Goal: Task Accomplishment & Management: Manage account settings

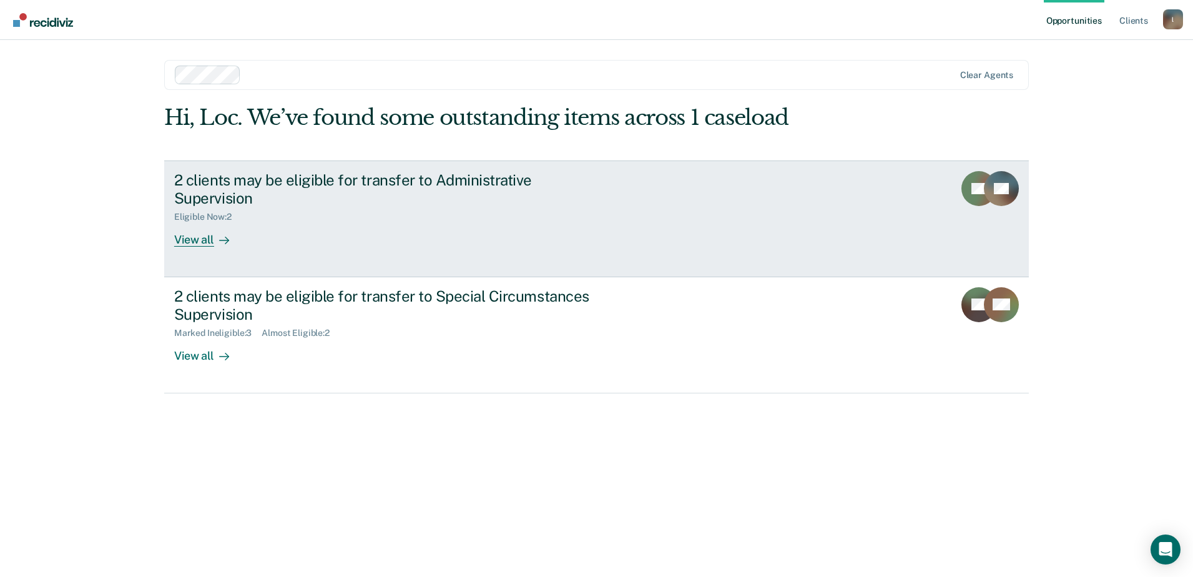
click at [204, 225] on div "View all" at bounding box center [209, 234] width 70 height 24
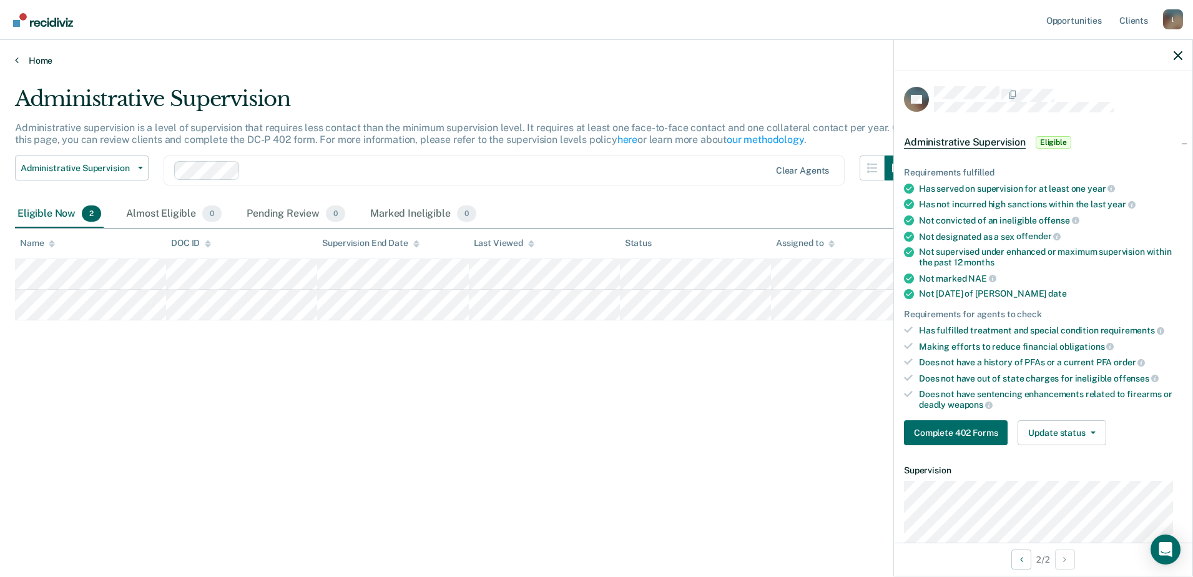
click at [36, 61] on link "Home" at bounding box center [596, 60] width 1163 height 11
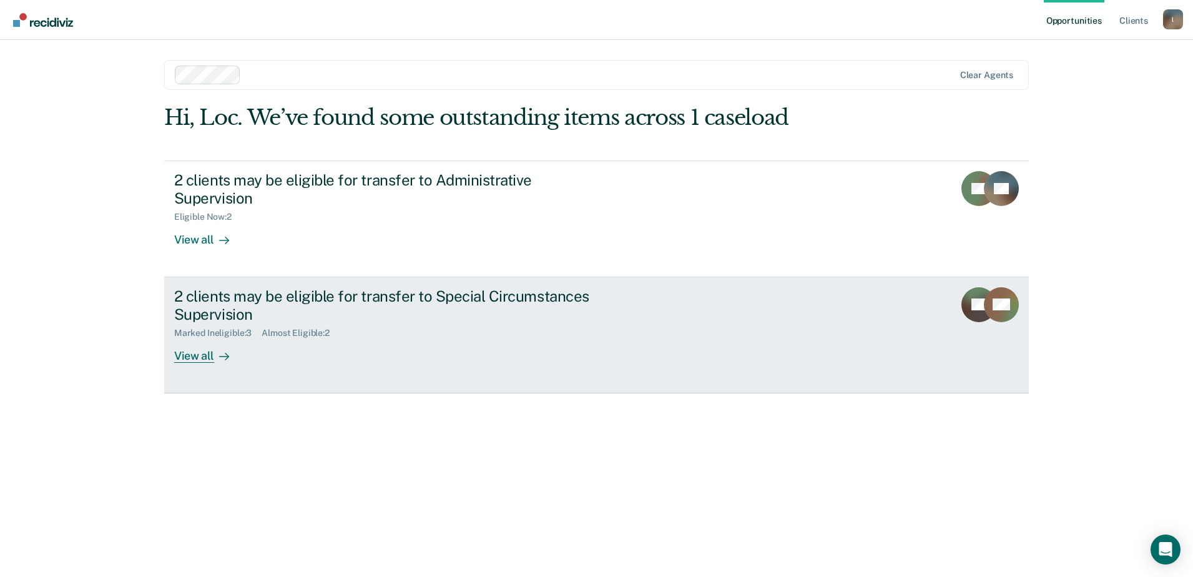
click at [219, 352] on icon at bounding box center [224, 357] width 10 height 10
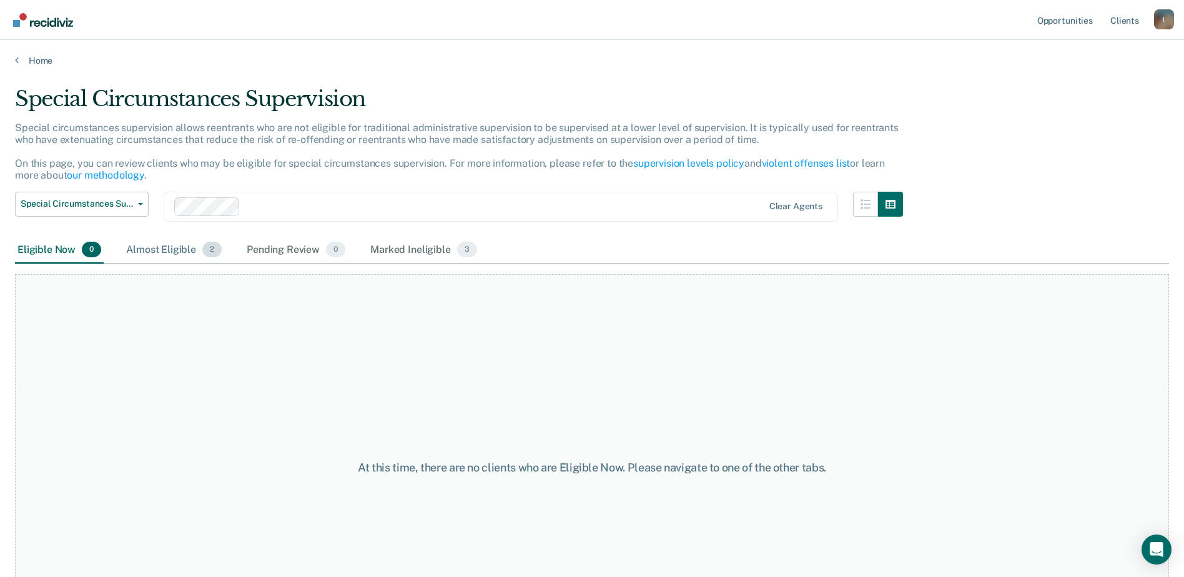
click at [160, 251] on div "Almost Eligible 2" at bounding box center [174, 250] width 101 height 27
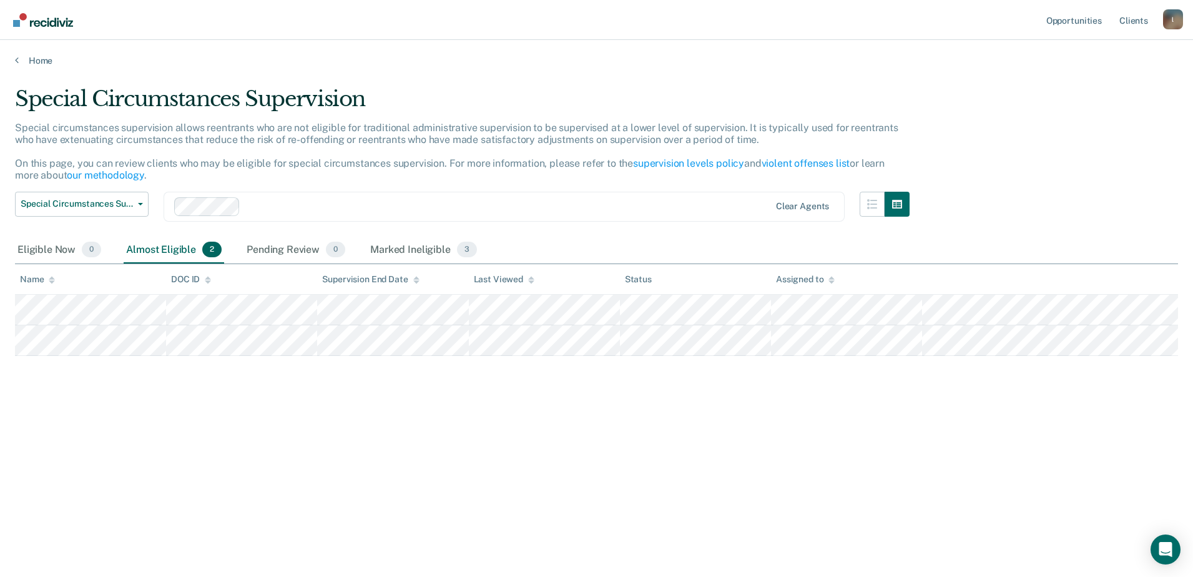
click at [31, 68] on main "Special Circumstances Supervision Special circumstances supervision allows reen…" at bounding box center [596, 319] width 1193 height 507
click at [32, 64] on link "Home" at bounding box center [596, 60] width 1163 height 11
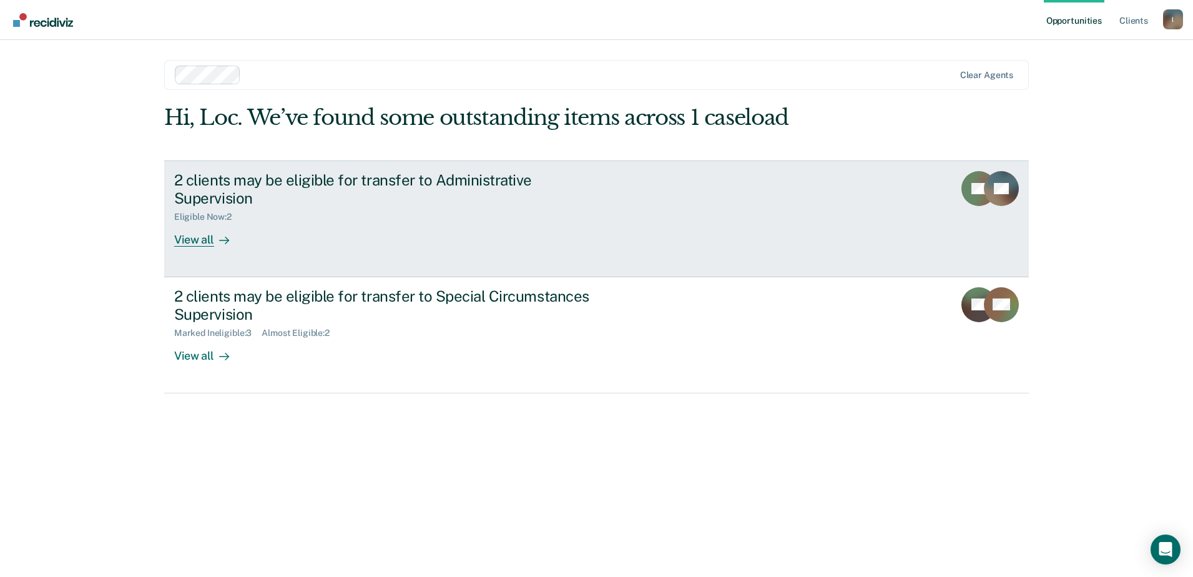
click at [190, 222] on div "View all" at bounding box center [209, 234] width 70 height 24
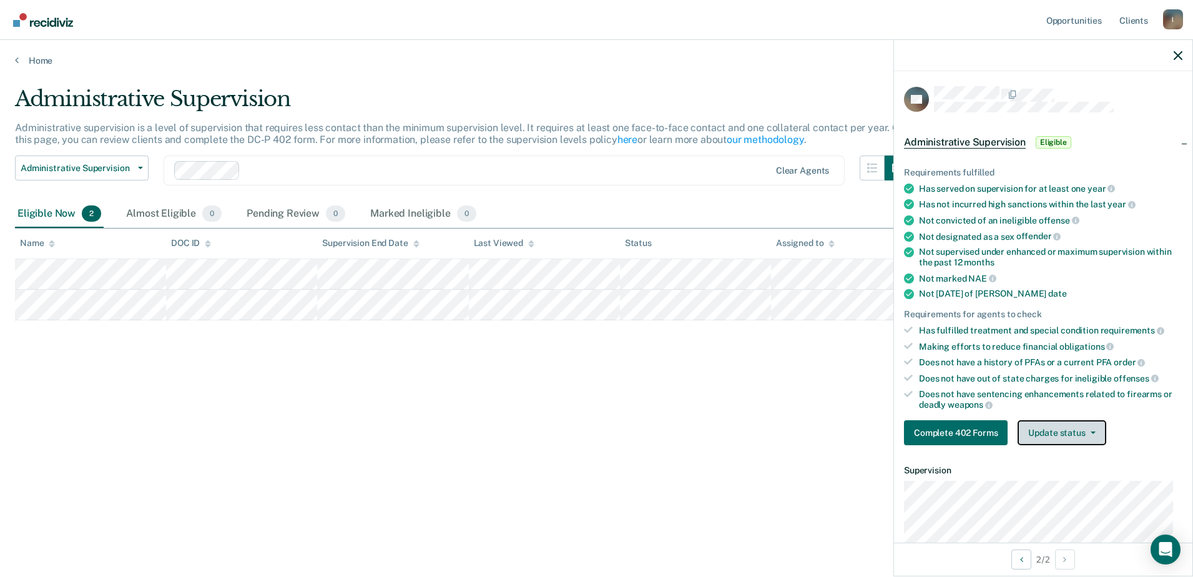
click at [1057, 430] on button "Update status" at bounding box center [1062, 432] width 88 height 25
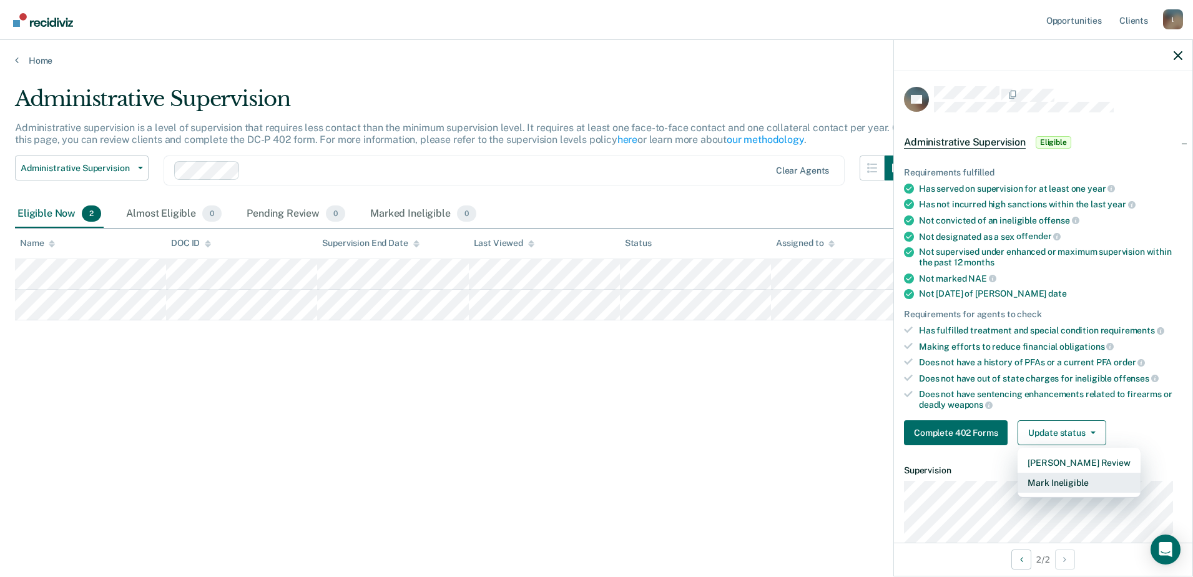
click at [1083, 483] on button "Mark Ineligible" at bounding box center [1079, 483] width 122 height 20
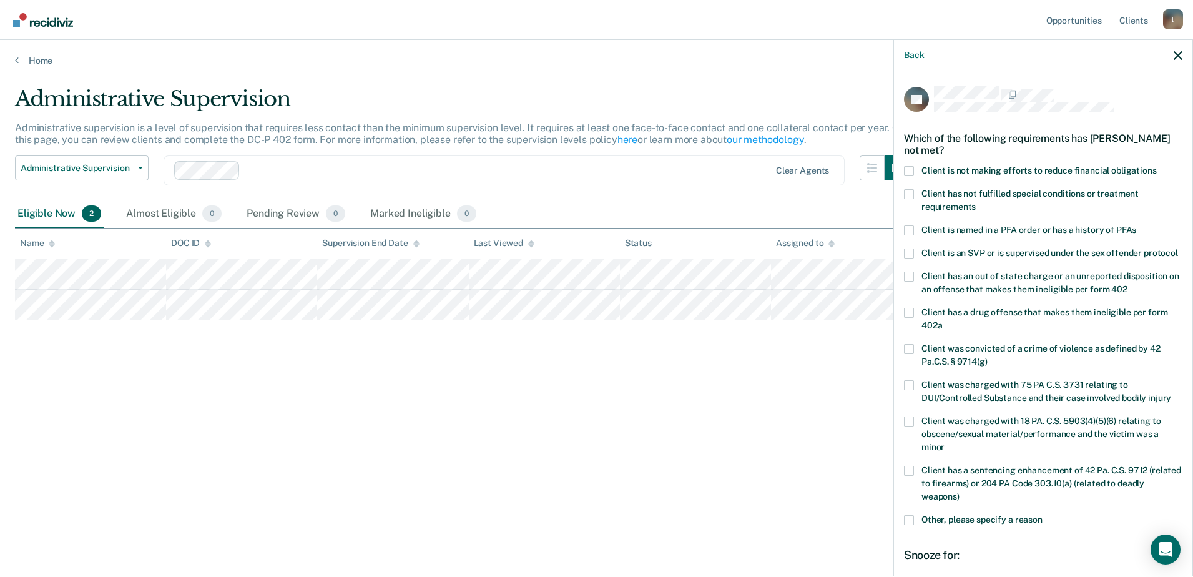
click at [914, 198] on label "Client has not fulfilled special conditions or treatment requirements" at bounding box center [1043, 202] width 278 height 26
click at [976, 202] on input "Client has not fulfilled special conditions or treatment requirements" at bounding box center [976, 202] width 0 height 0
click at [912, 199] on label "Client has not fulfilled special conditions or treatment requirements" at bounding box center [1043, 202] width 278 height 26
click at [976, 202] on input "Client has not fulfilled special conditions or treatment requirements" at bounding box center [976, 202] width 0 height 0
click at [903, 164] on div "JM Which of the following requirements has [PERSON_NAME] not met? Client is not…" at bounding box center [1043, 322] width 298 height 503
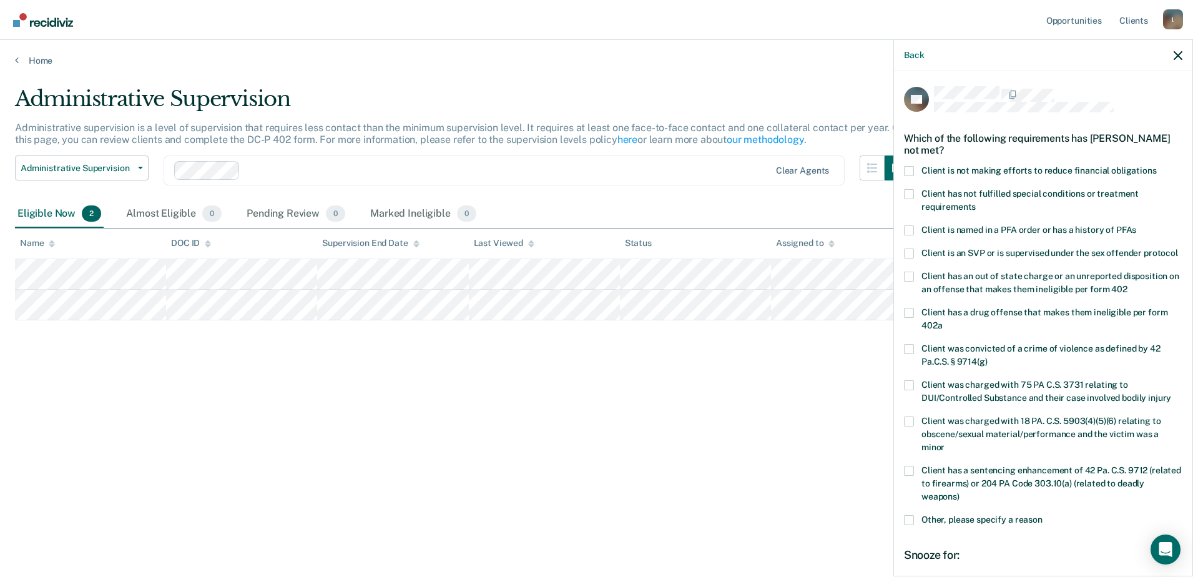
click at [909, 173] on span at bounding box center [909, 171] width 10 height 10
click at [1157, 166] on input "Client is not making efforts to reduce financial obligations" at bounding box center [1157, 166] width 0 height 0
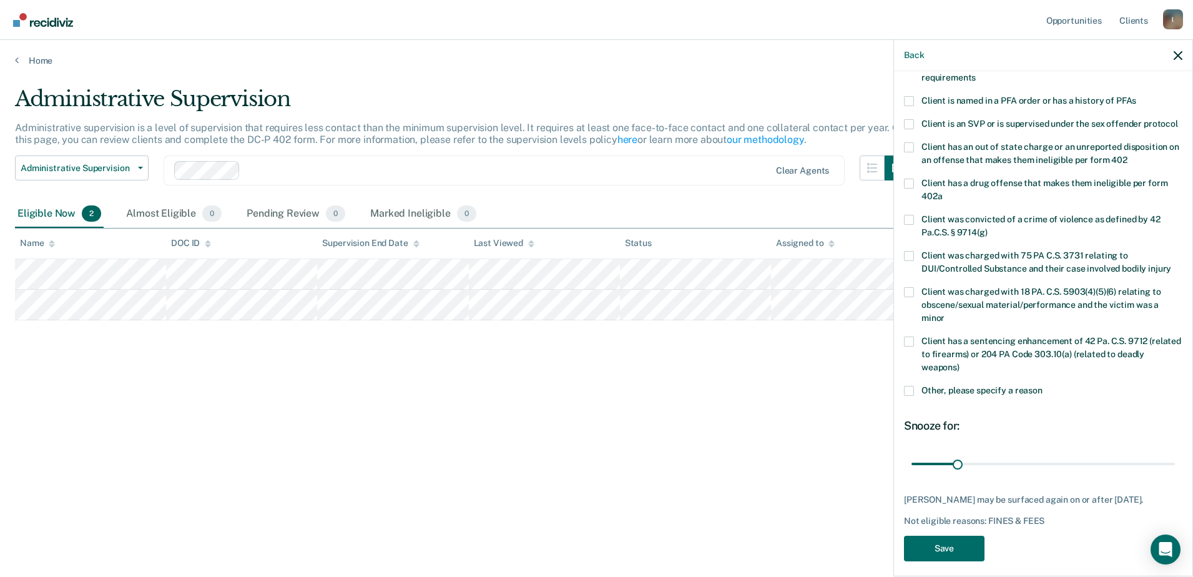
scroll to position [151, 0]
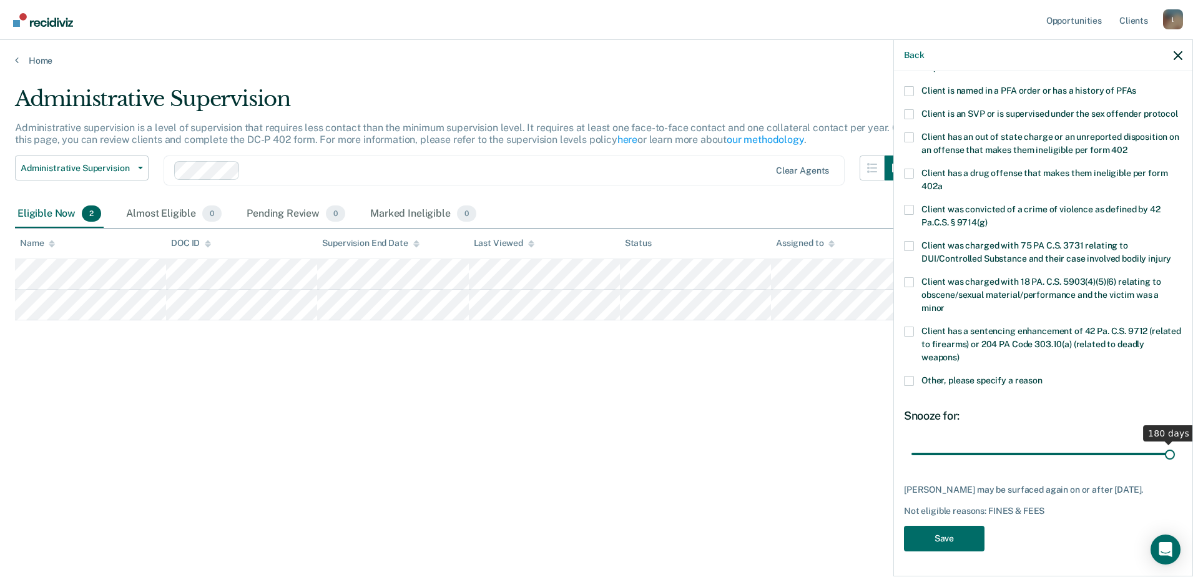
drag, startPoint x: 953, startPoint y: 451, endPoint x: 1194, endPoint y: 480, distance: 242.7
type input "180"
click at [1175, 465] on input "range" at bounding box center [1044, 454] width 264 height 22
click at [935, 541] on button "Save" at bounding box center [944, 539] width 81 height 26
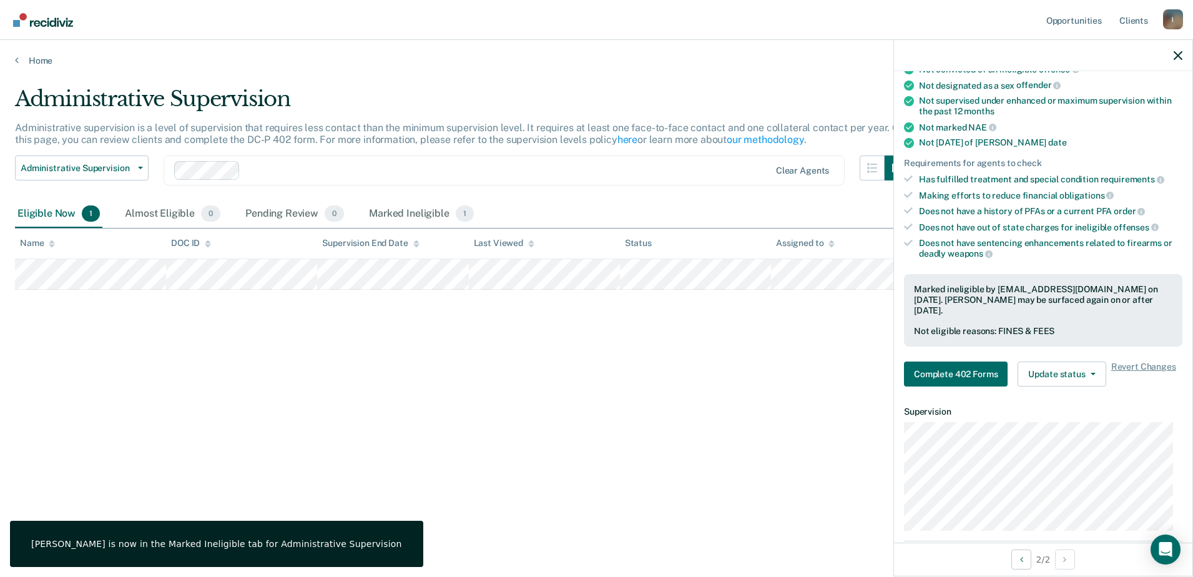
click at [150, 374] on div "Administrative Supervision Administrative supervision is a level of supervision…" at bounding box center [596, 284] width 1163 height 397
